Goal: Task Accomplishment & Management: Manage account settings

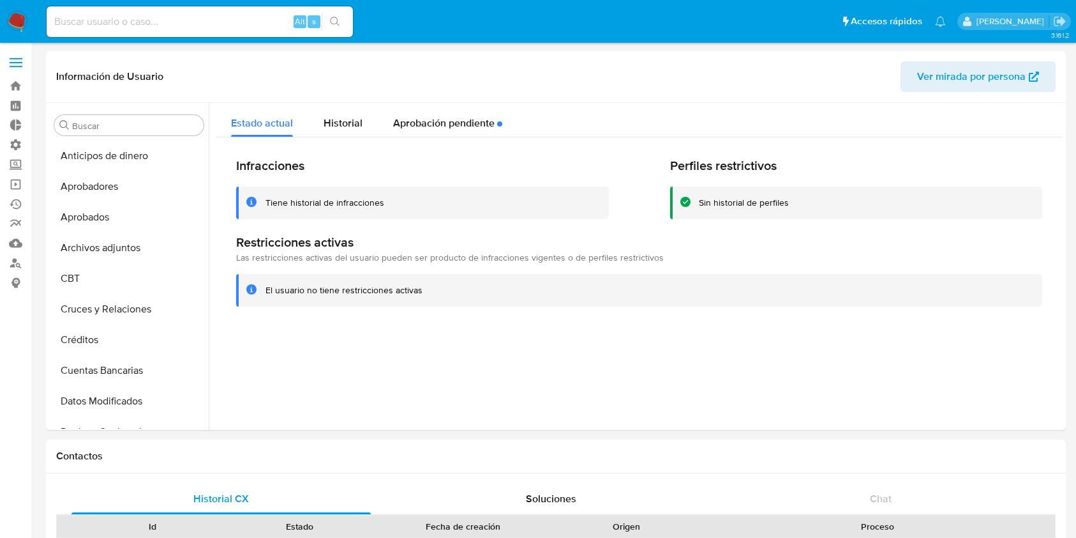
select select "10"
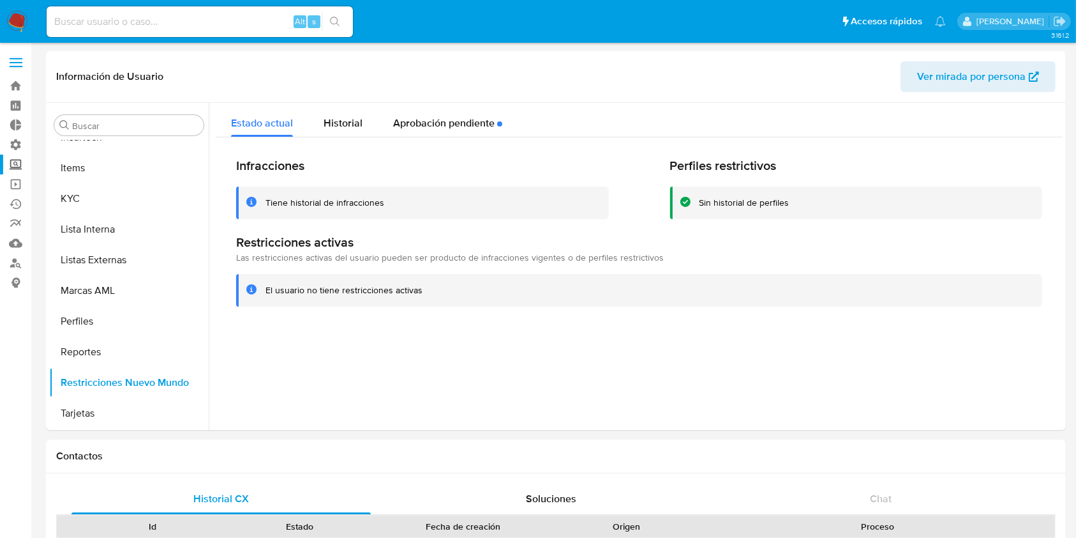
click at [19, 165] on label "Screening" at bounding box center [76, 165] width 152 height 20
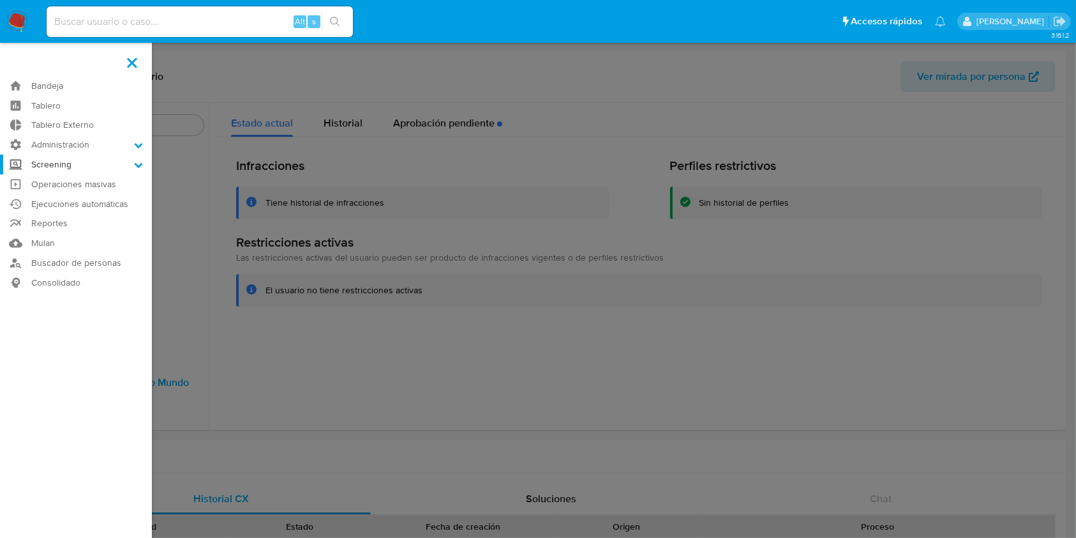
click at [0, 0] on input "Screening" at bounding box center [0, 0] width 0 height 0
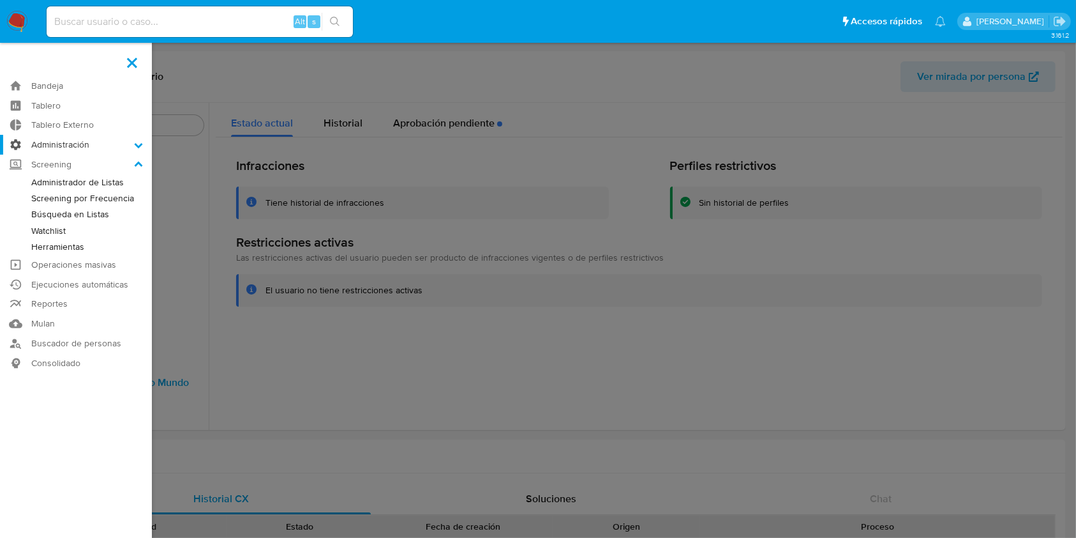
click at [17, 143] on label "Administración" at bounding box center [76, 145] width 152 height 20
click at [0, 0] on input "Administración" at bounding box center [0, 0] width 0 height 0
click at [64, 192] on link "Usuarios" at bounding box center [76, 195] width 152 height 16
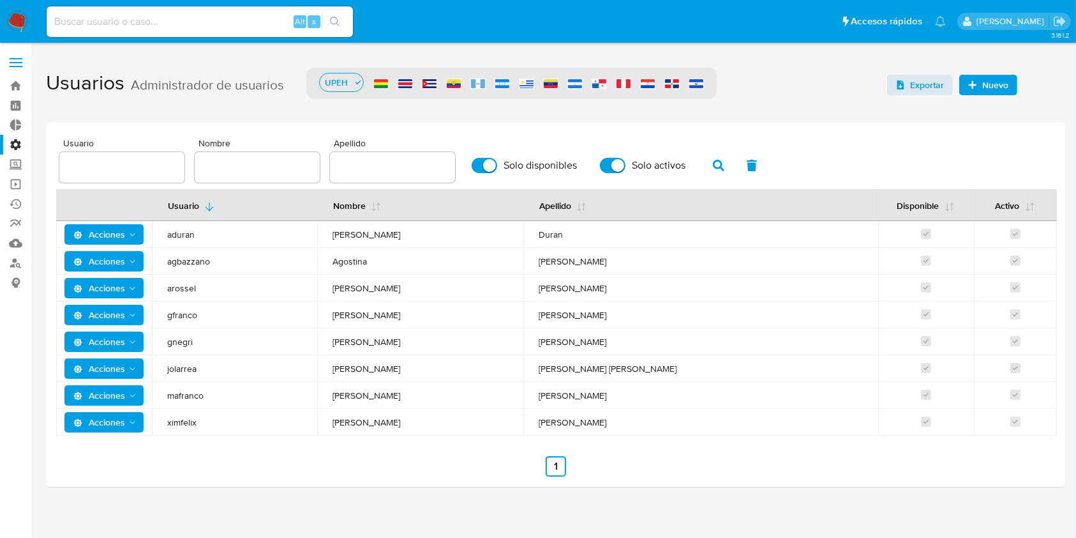
click at [125, 315] on span "Acciones" at bounding box center [99, 315] width 52 height 20
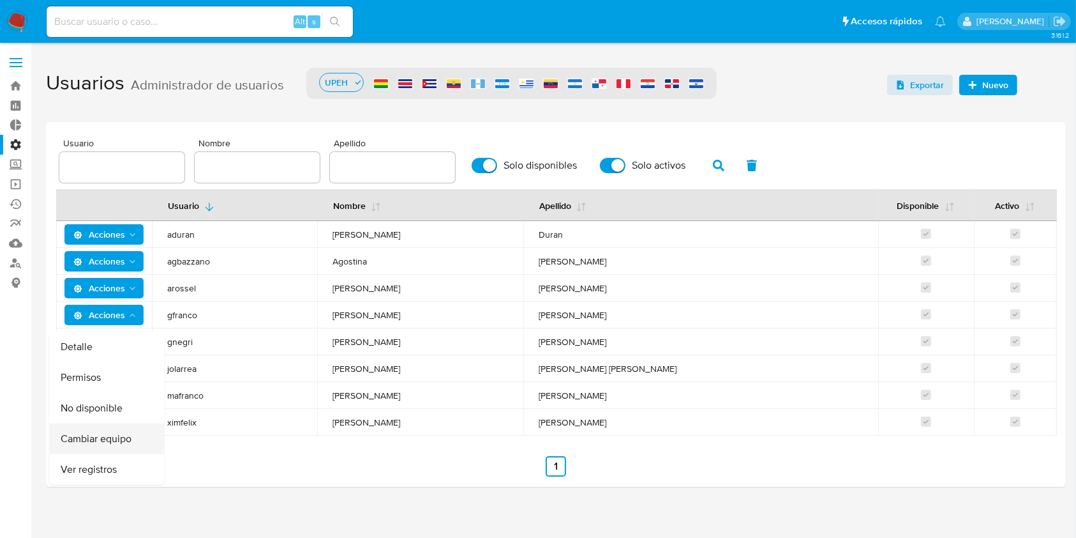
click at [112, 444] on button "Cambiar equipo" at bounding box center [106, 438] width 115 height 31
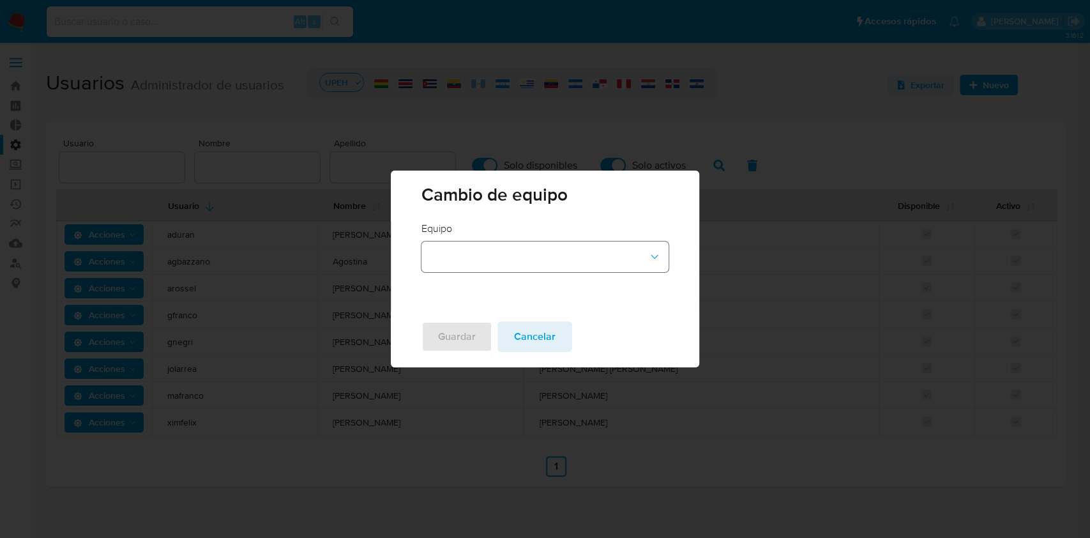
click at [508, 248] on button "team-id-dropdown" at bounding box center [544, 256] width 247 height 31
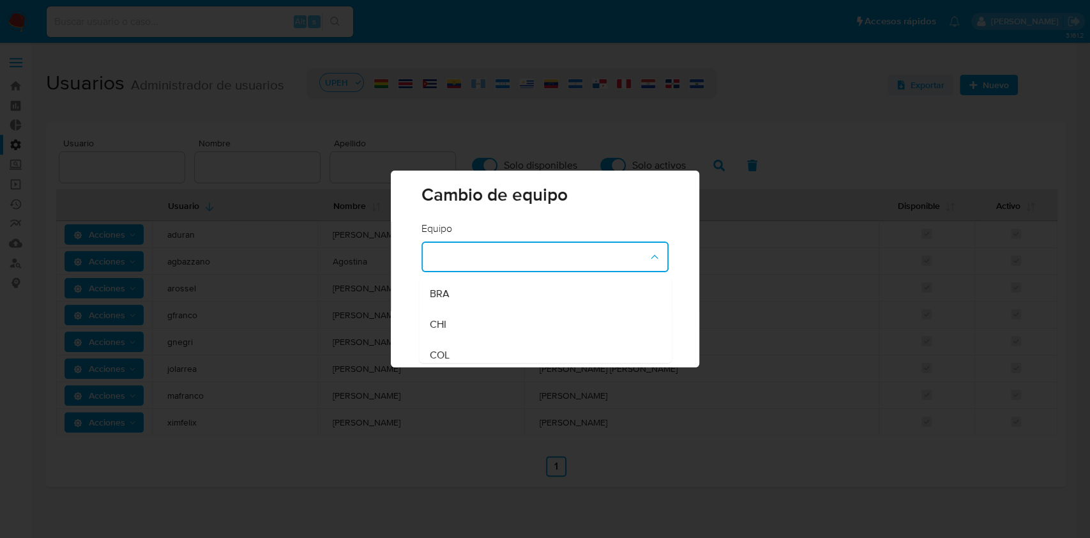
scroll to position [85, 0]
click at [467, 348] on div "CORP" at bounding box center [541, 359] width 224 height 31
click at [457, 343] on span "Guardar" at bounding box center [457, 336] width 38 height 28
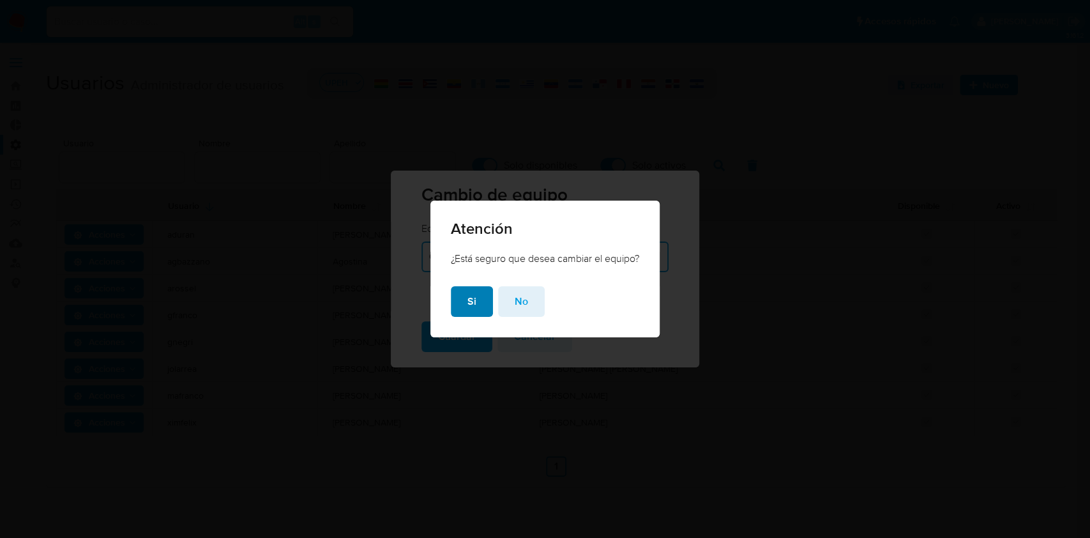
click at [478, 301] on button "Si" at bounding box center [472, 301] width 42 height 31
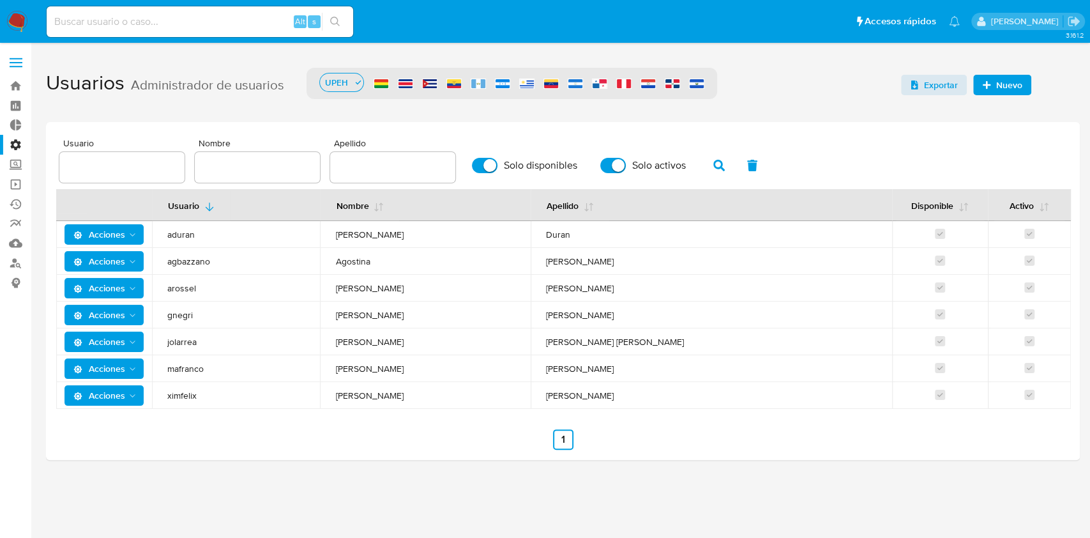
click at [64, 454] on div "Usuario Nombre Apellido Solo disponibles Solo activos Usuario Nombre Apellido D…" at bounding box center [563, 291] width 1034 height 338
click at [1043, 157] on div "Usuario Nombre Apellido Solo disponibles Solo activos" at bounding box center [562, 161] width 1007 height 44
click at [12, 227] on link "Reportes" at bounding box center [76, 224] width 152 height 20
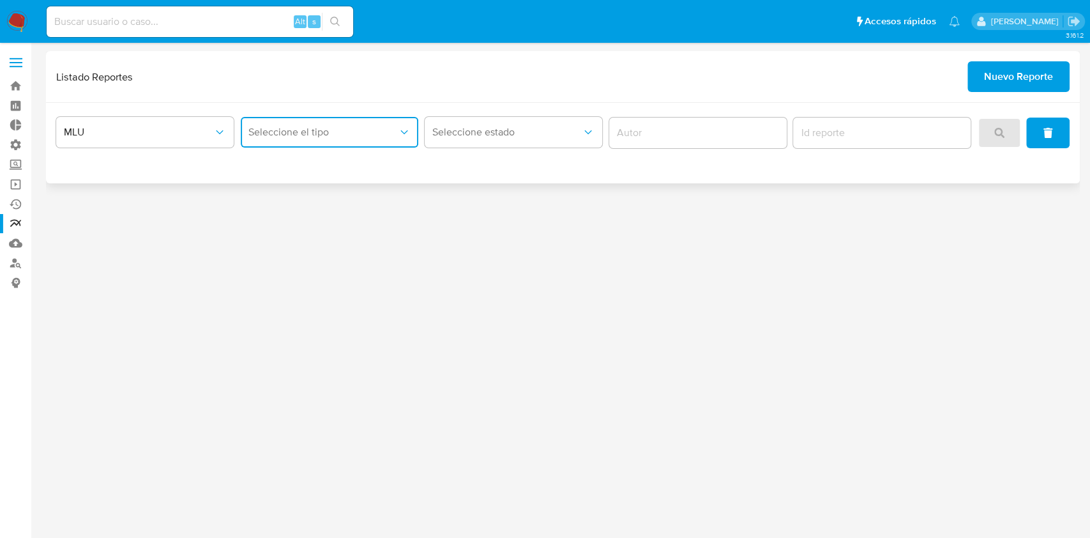
click at [278, 140] on button "Seleccione el tipo" at bounding box center [329, 132] width 177 height 31
drag, startPoint x: 295, startPoint y: 191, endPoint x: 286, endPoint y: 174, distance: 19.4
click at [289, 182] on div "LEGAJO UNICO" at bounding box center [325, 197] width 155 height 31
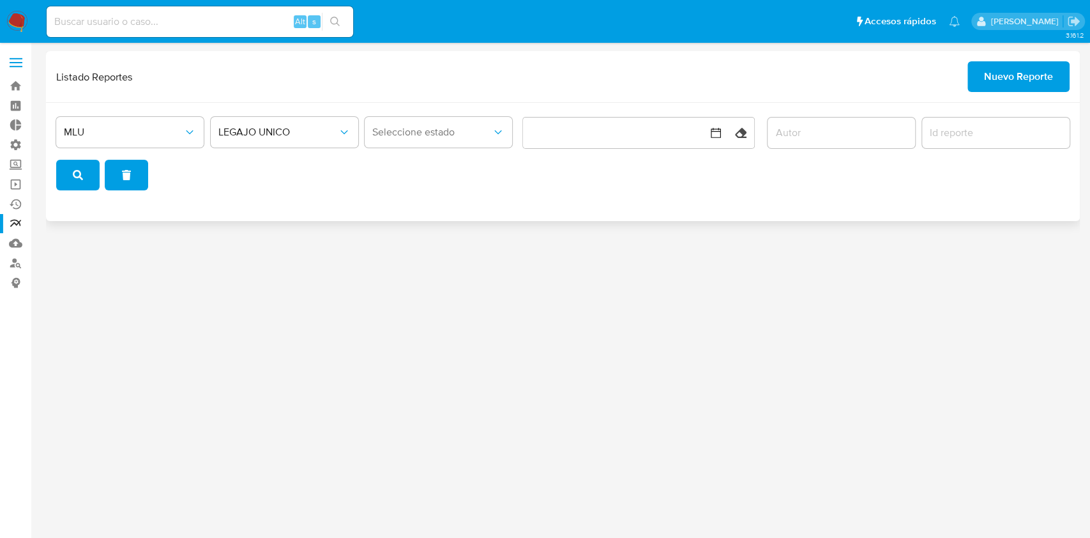
click at [286, 174] on div "MLU LEGAJO UNICO Seleccione estado Limpiar" at bounding box center [562, 151] width 1013 height 77
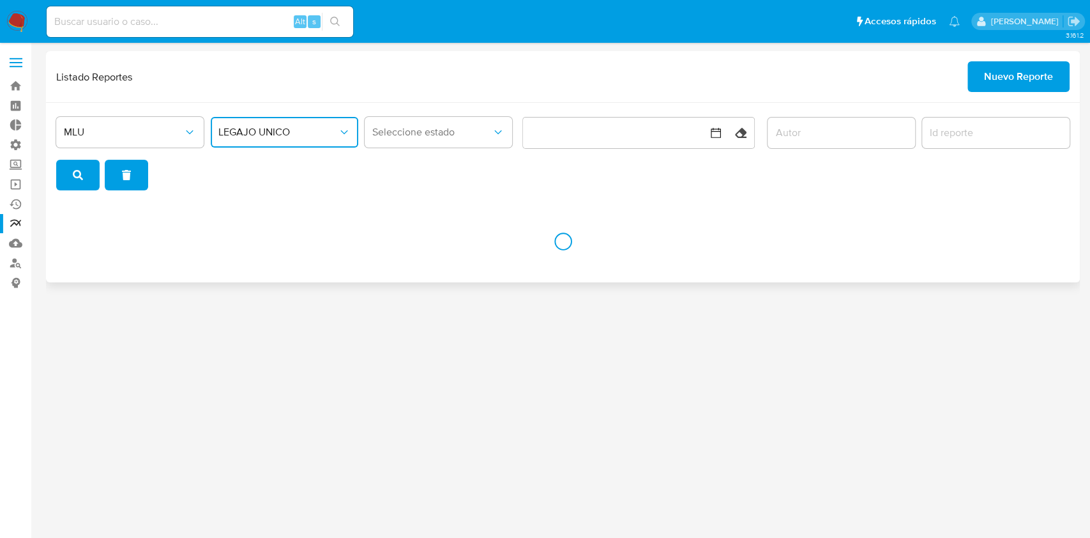
click at [287, 141] on button "LEGAJO UNICO" at bounding box center [284, 132] width 147 height 31
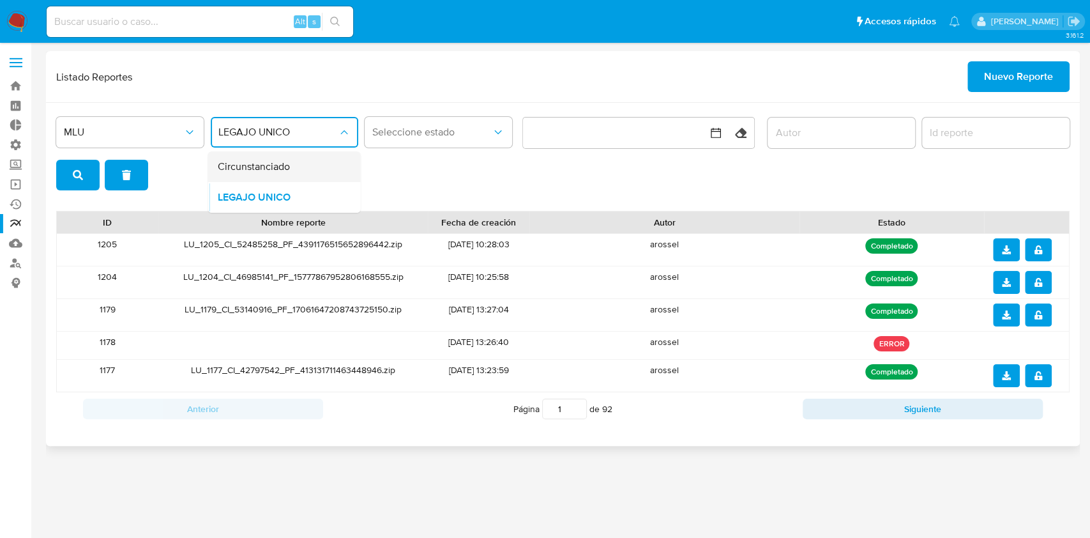
click at [289, 165] on span "Circunstanciado" at bounding box center [254, 166] width 72 height 13
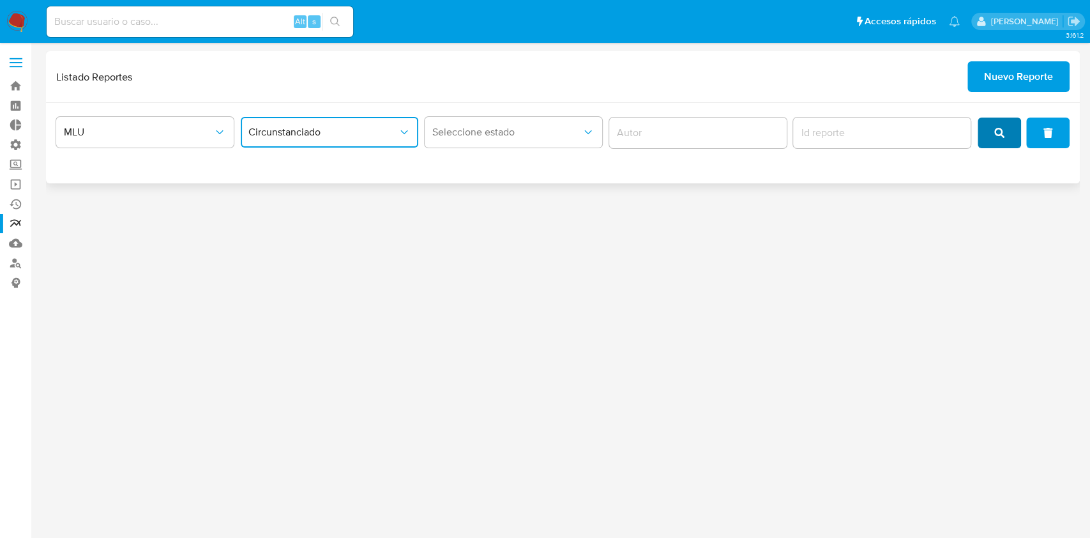
click at [1002, 132] on icon "search" at bounding box center [999, 133] width 10 height 10
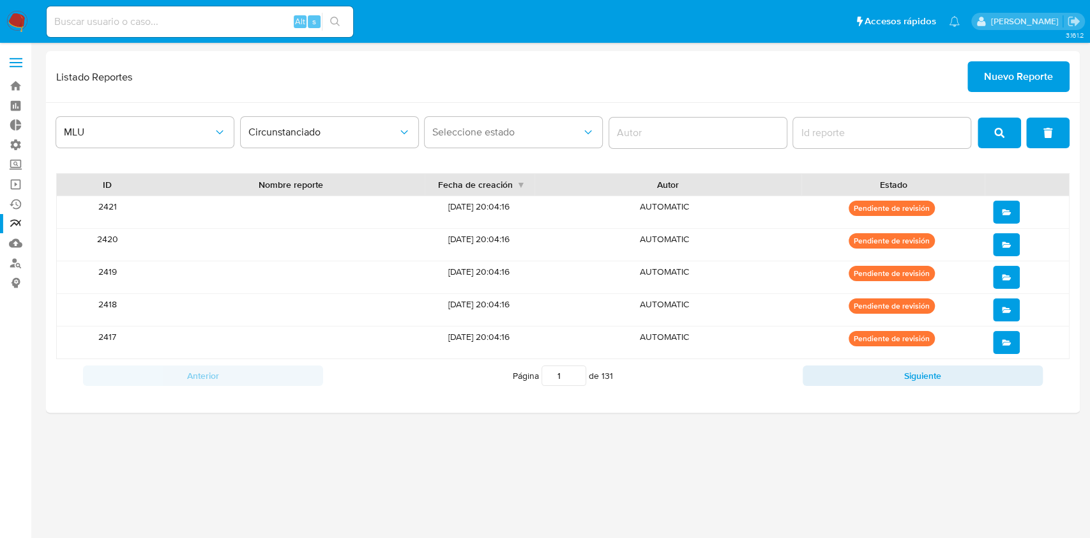
drag, startPoint x: 1015, startPoint y: 441, endPoint x: 1007, endPoint y: 437, distance: 8.9
click at [1015, 441] on div "3.161.2" at bounding box center [563, 290] width 1034 height 478
click at [810, 379] on button "Siguiente" at bounding box center [923, 375] width 240 height 20
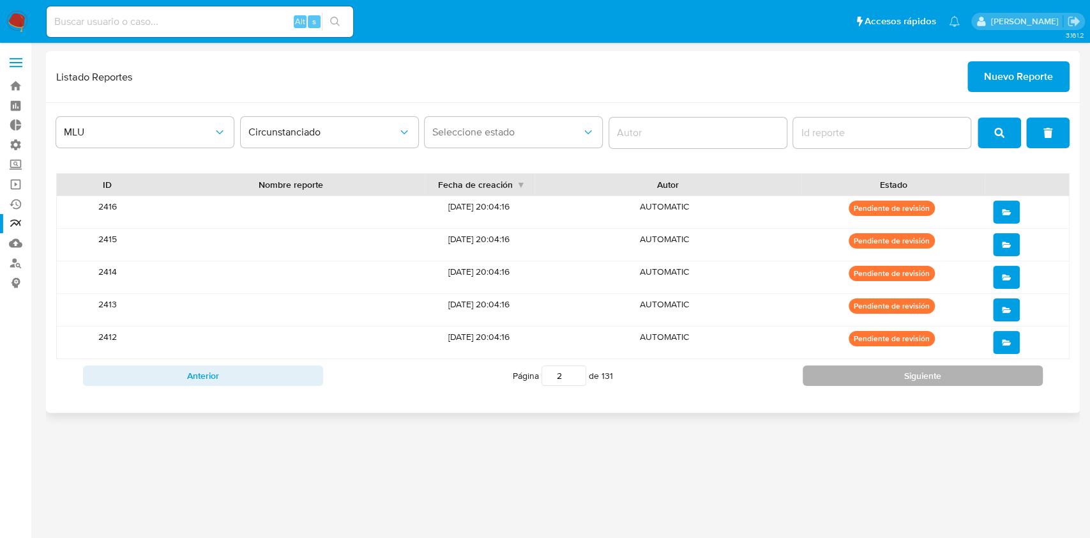
click at [822, 384] on button "Siguiente" at bounding box center [923, 375] width 240 height 20
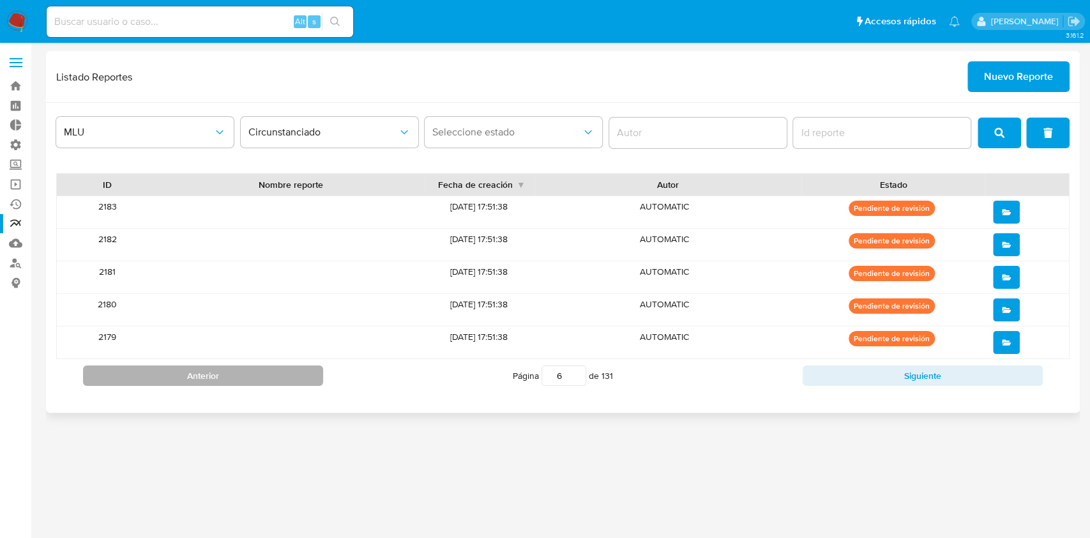
click at [260, 379] on button "Anterior" at bounding box center [203, 375] width 240 height 20
type input "5"
click at [1010, 465] on div "3.161.2" at bounding box center [563, 290] width 1034 height 478
